Goal: Task Accomplishment & Management: Manage account settings

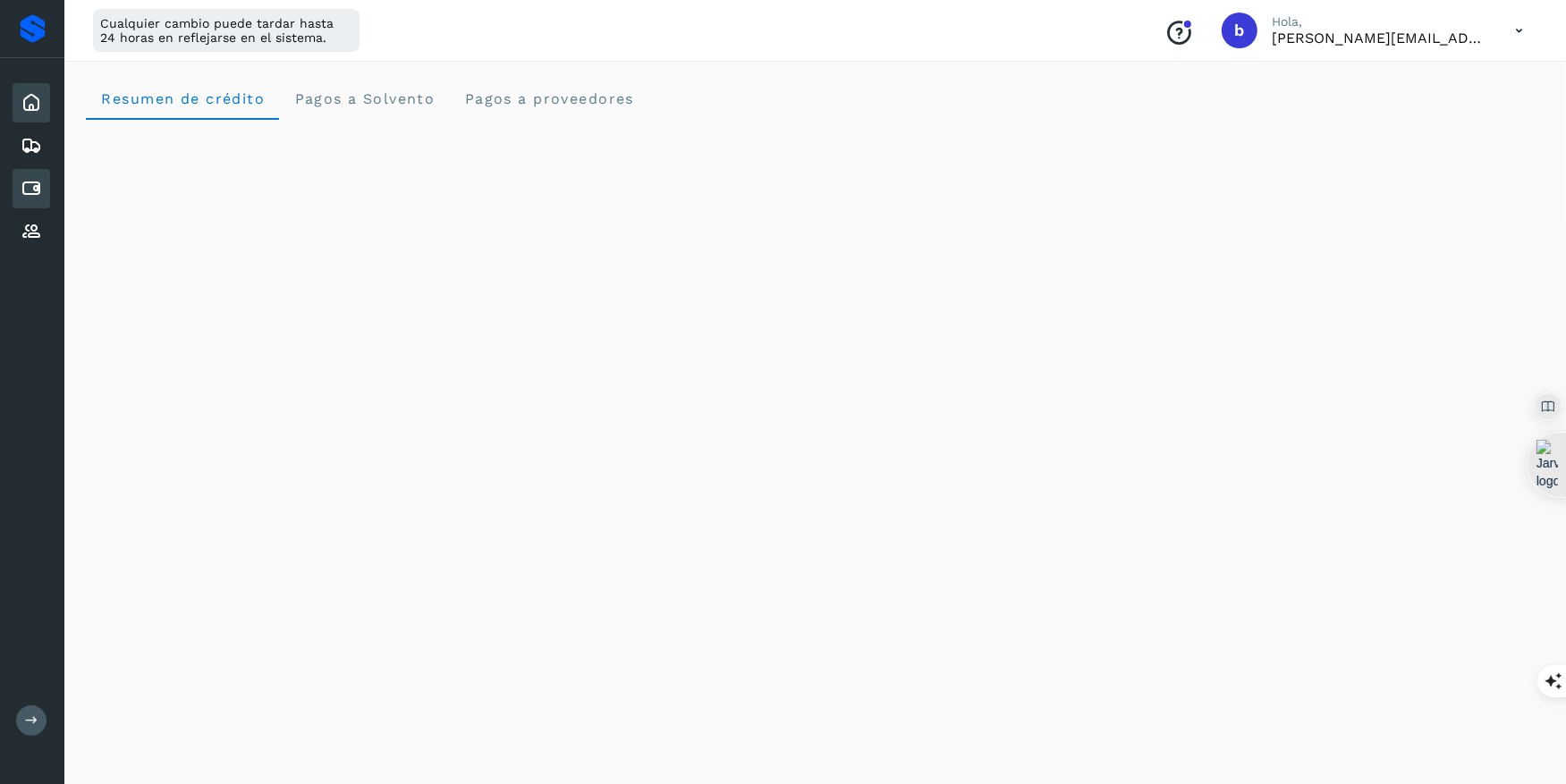
click at [37, 189] on icon at bounding box center [31, 189] width 21 height 21
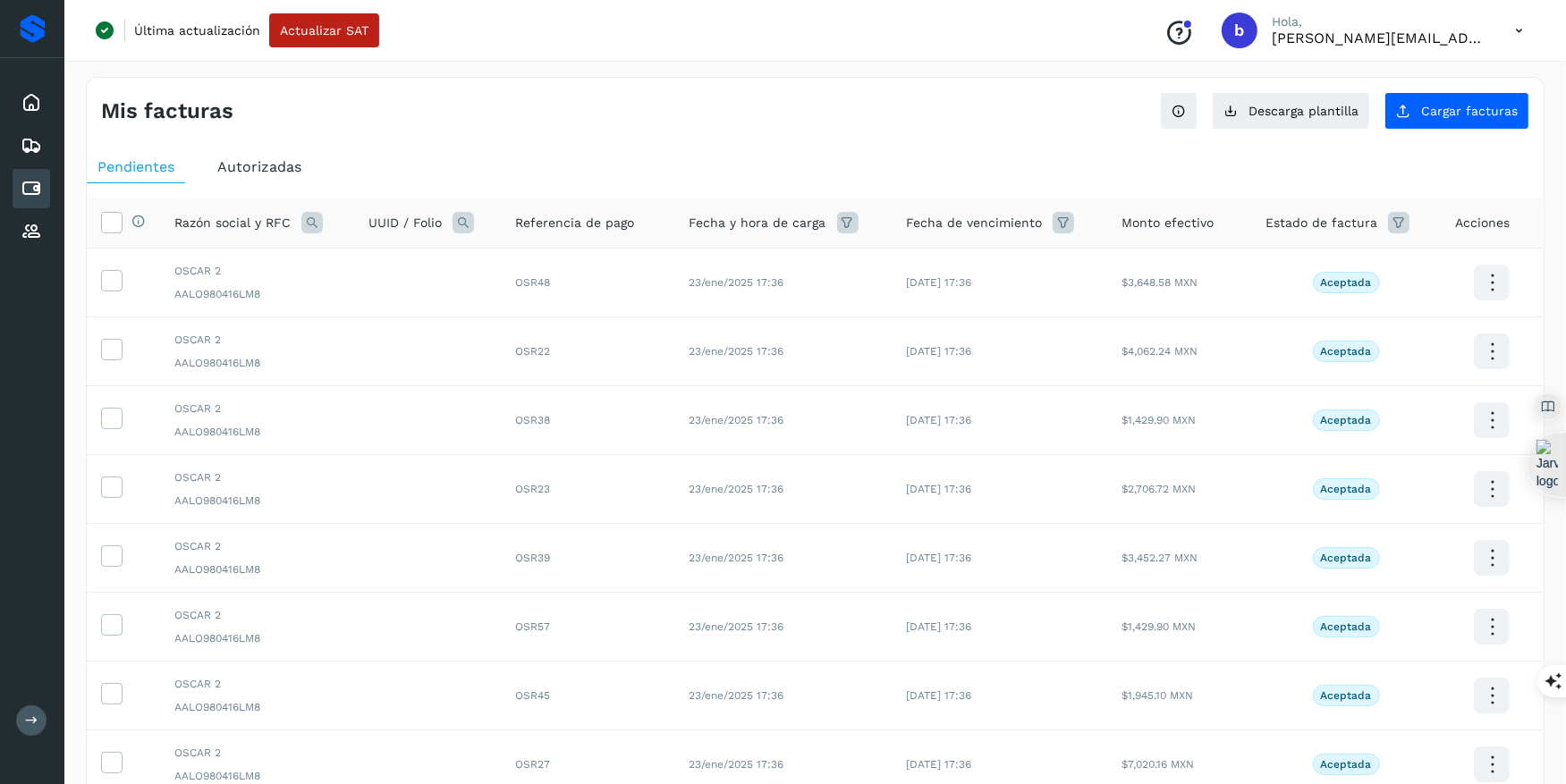
click at [276, 176] on div "Autorizadas" at bounding box center [259, 168] width 105 height 33
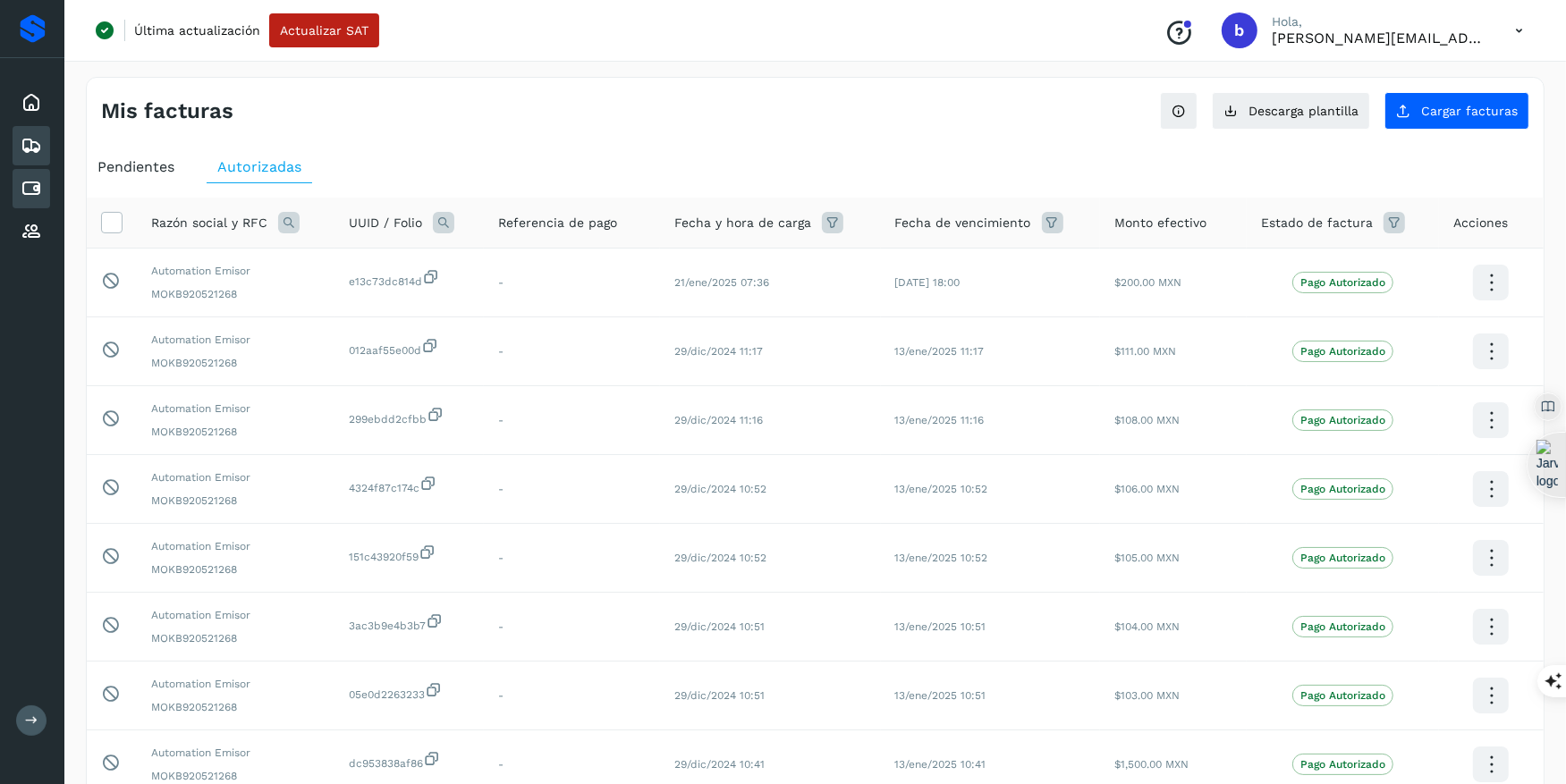
click at [47, 157] on div "Embarques" at bounding box center [31, 146] width 37 height 39
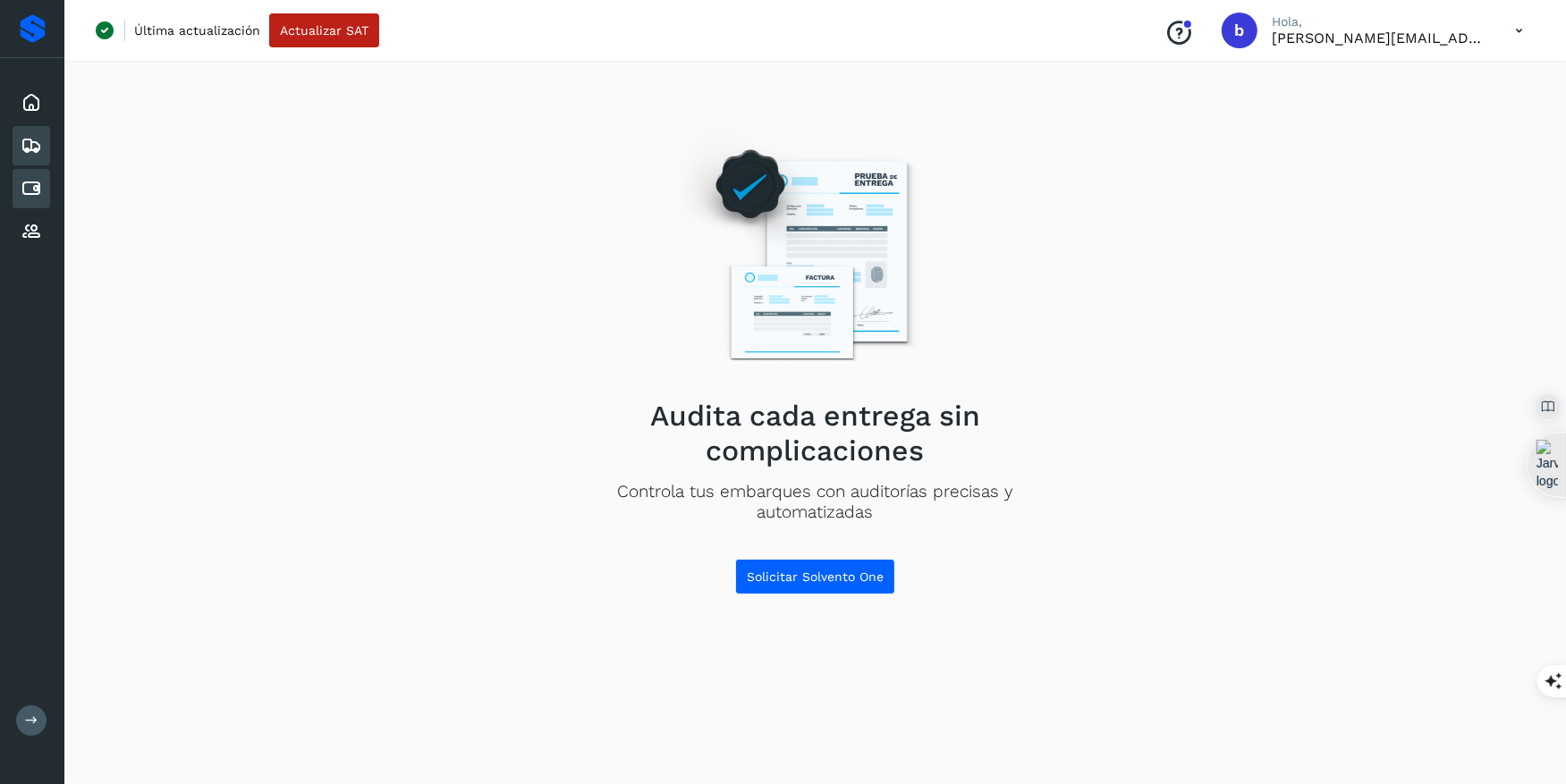
click at [37, 192] on icon at bounding box center [31, 189] width 21 height 21
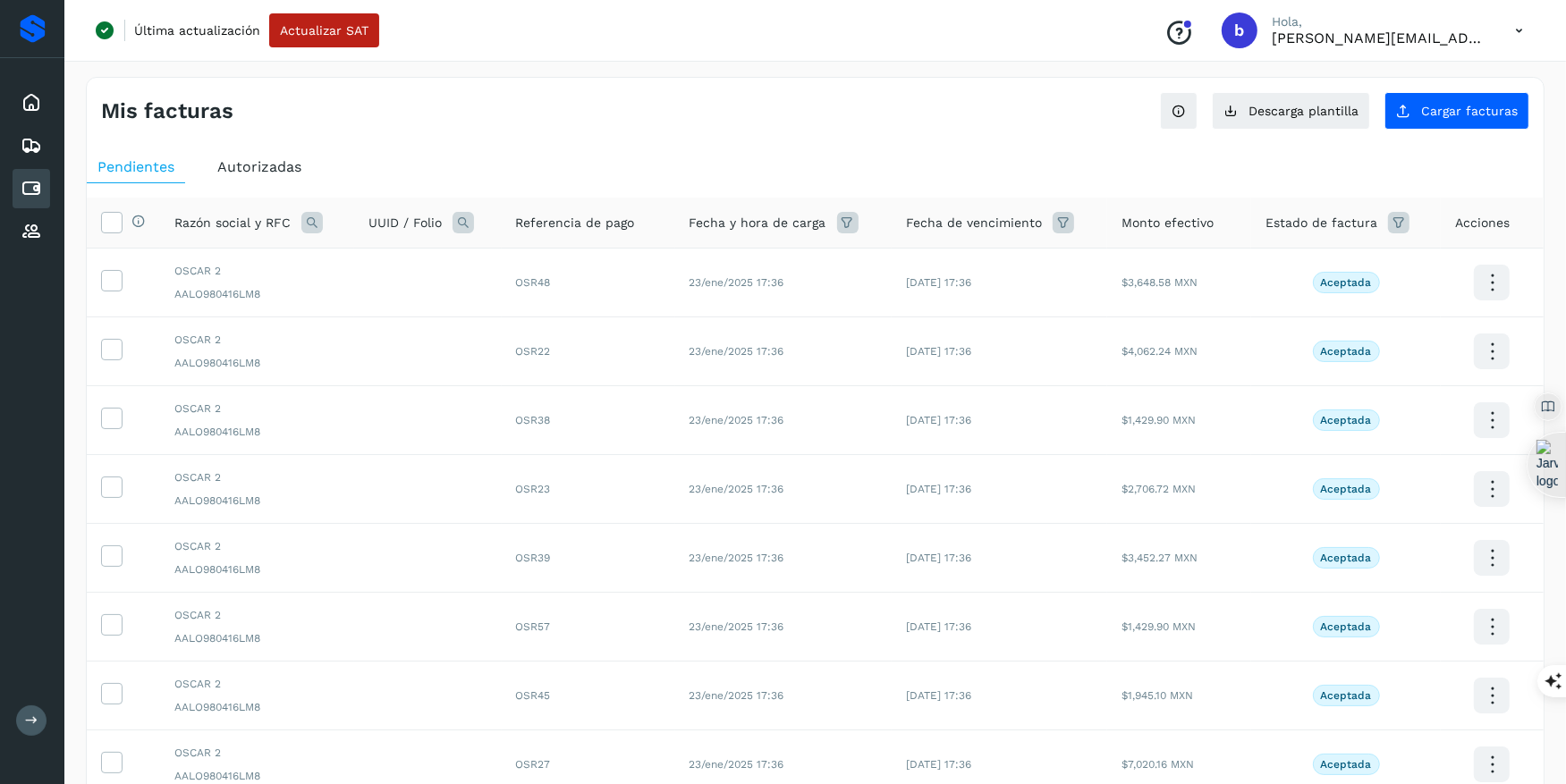
click at [276, 161] on span "Autorizadas" at bounding box center [260, 167] width 84 height 17
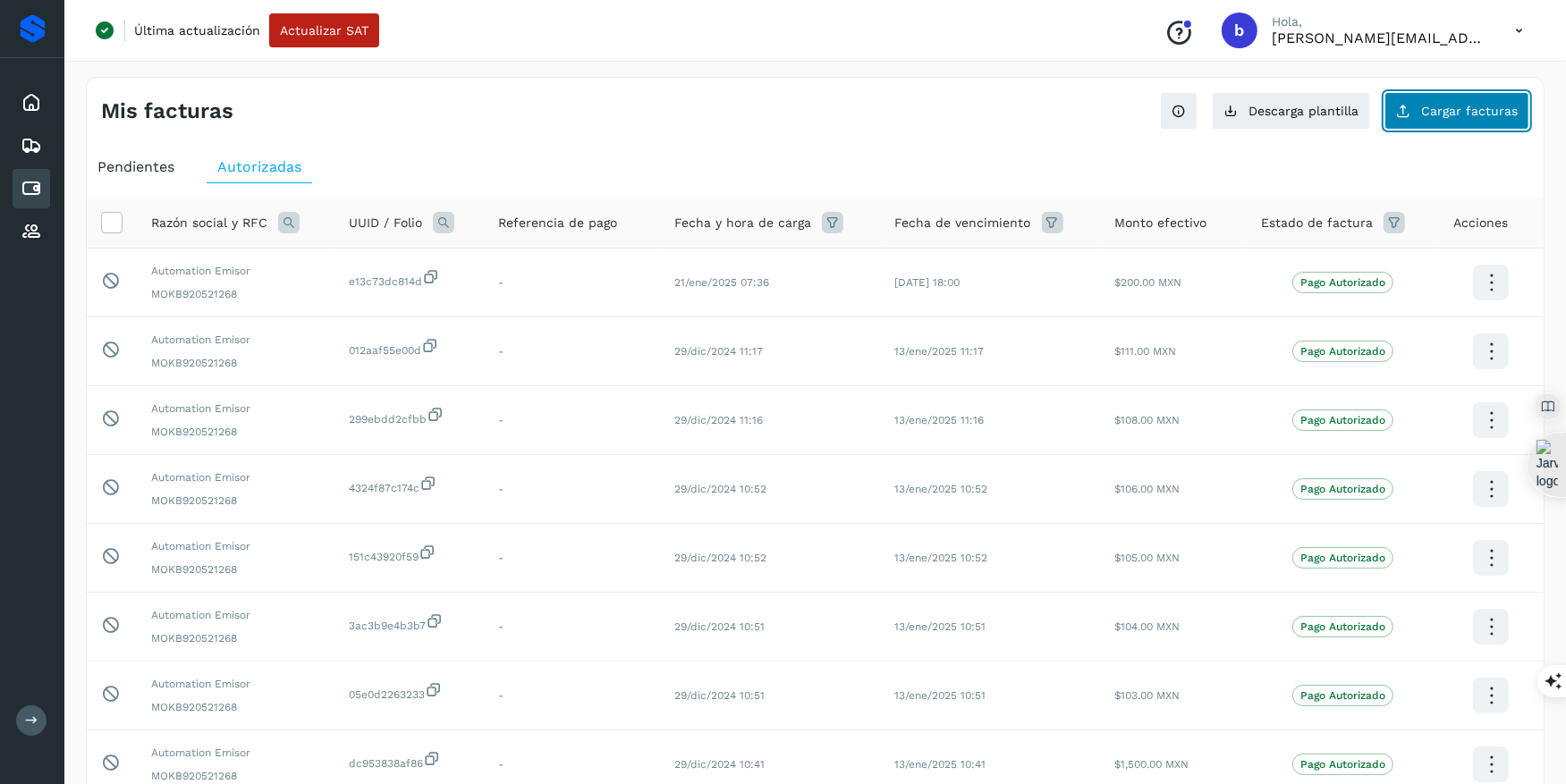
click at [1477, 108] on span "Cargar facturas" at bounding box center [1469, 110] width 97 height 12
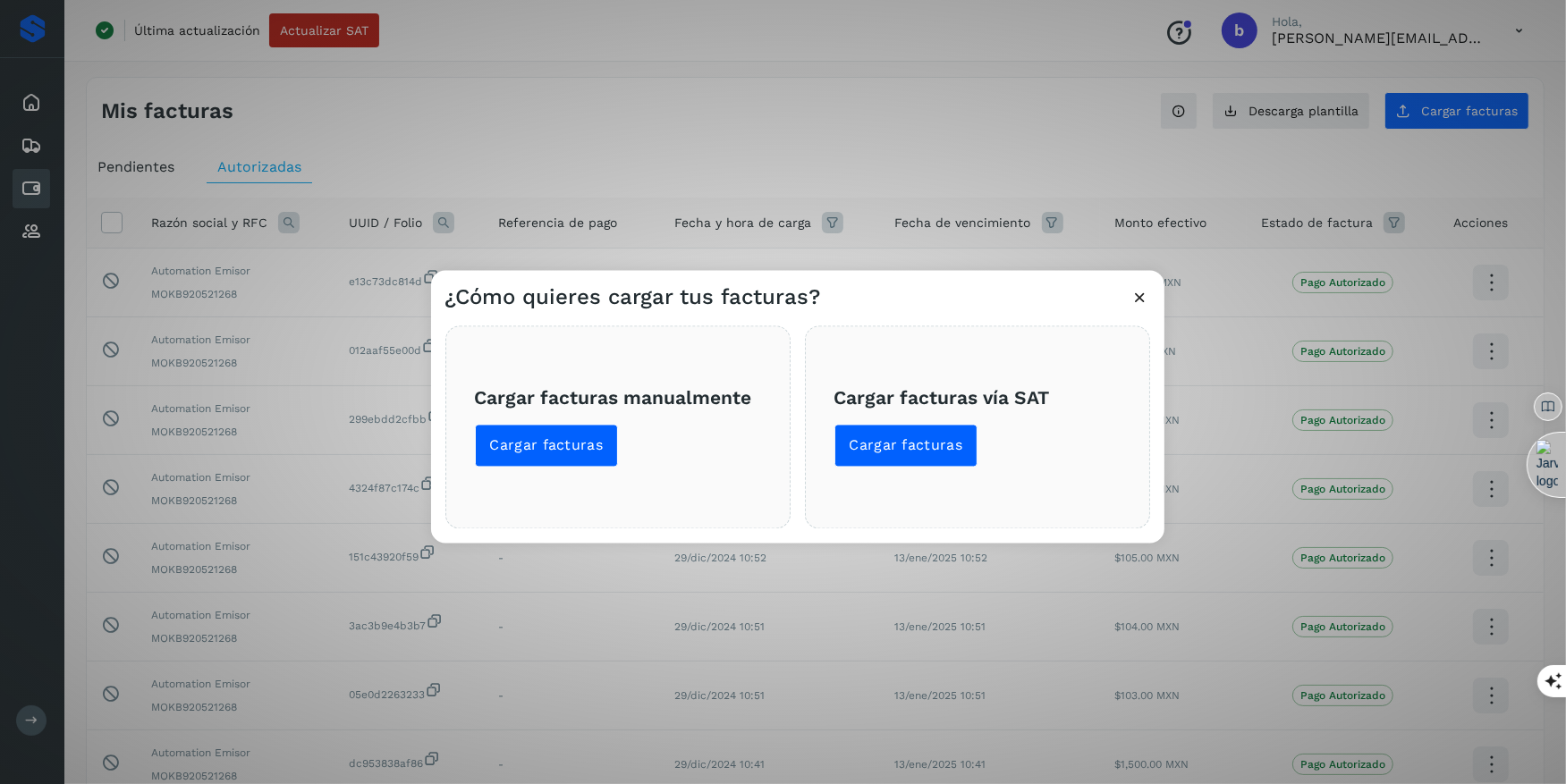
click at [1139, 291] on icon at bounding box center [1141, 297] width 19 height 19
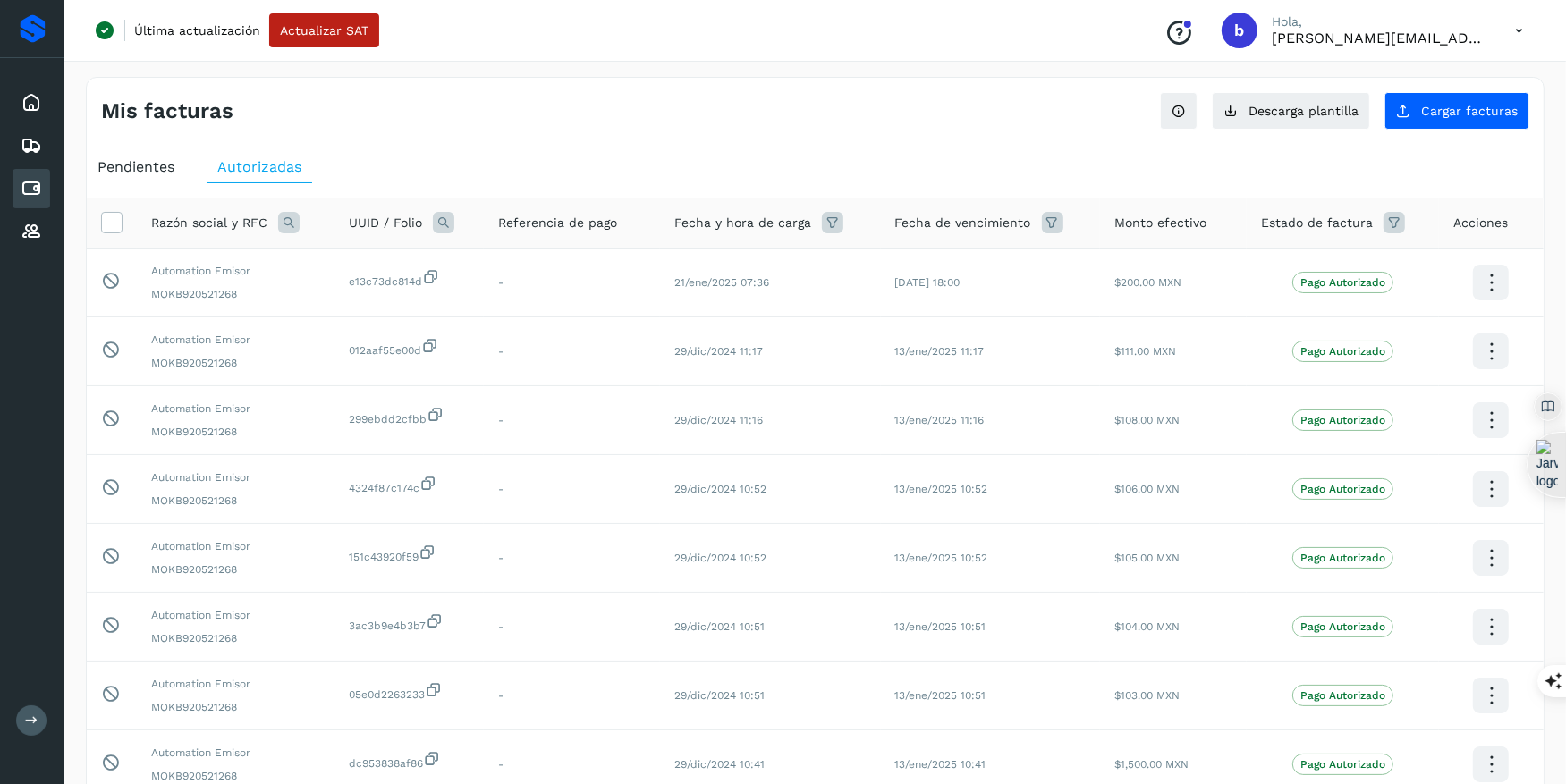
click at [1523, 29] on icon at bounding box center [1519, 31] width 36 height 36
click at [1419, 117] on div "Cerrar sesión" at bounding box center [1431, 115] width 213 height 34
